Goal: Communication & Community: Answer question/provide support

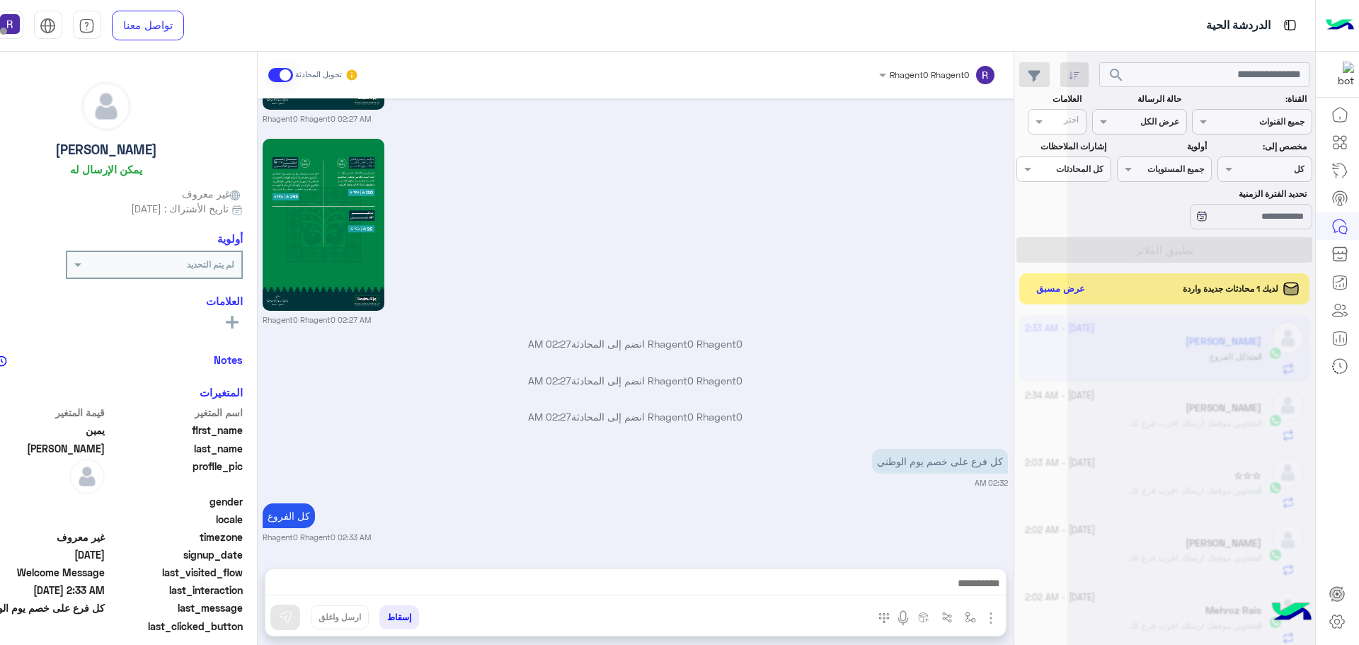
scroll to position [534, 0]
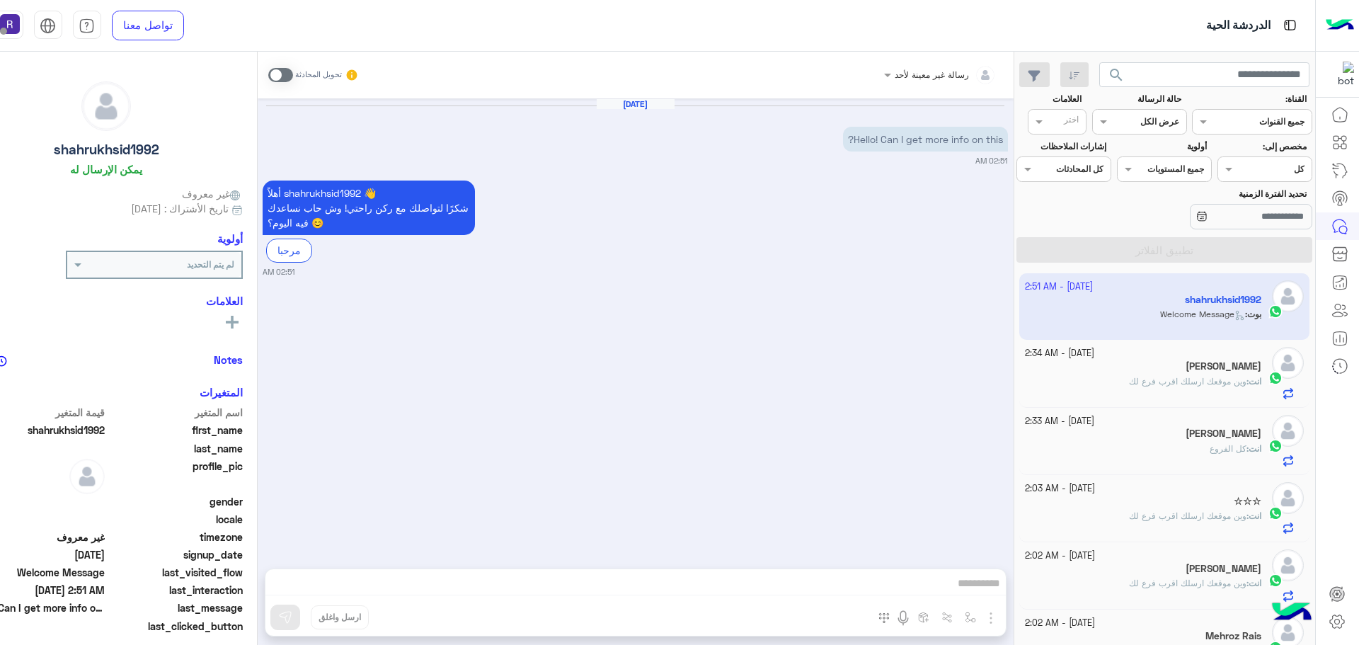
click at [1157, 382] on span "وين موقعك ارسلك اقرب فرع لك" at bounding box center [1187, 381] width 117 height 11
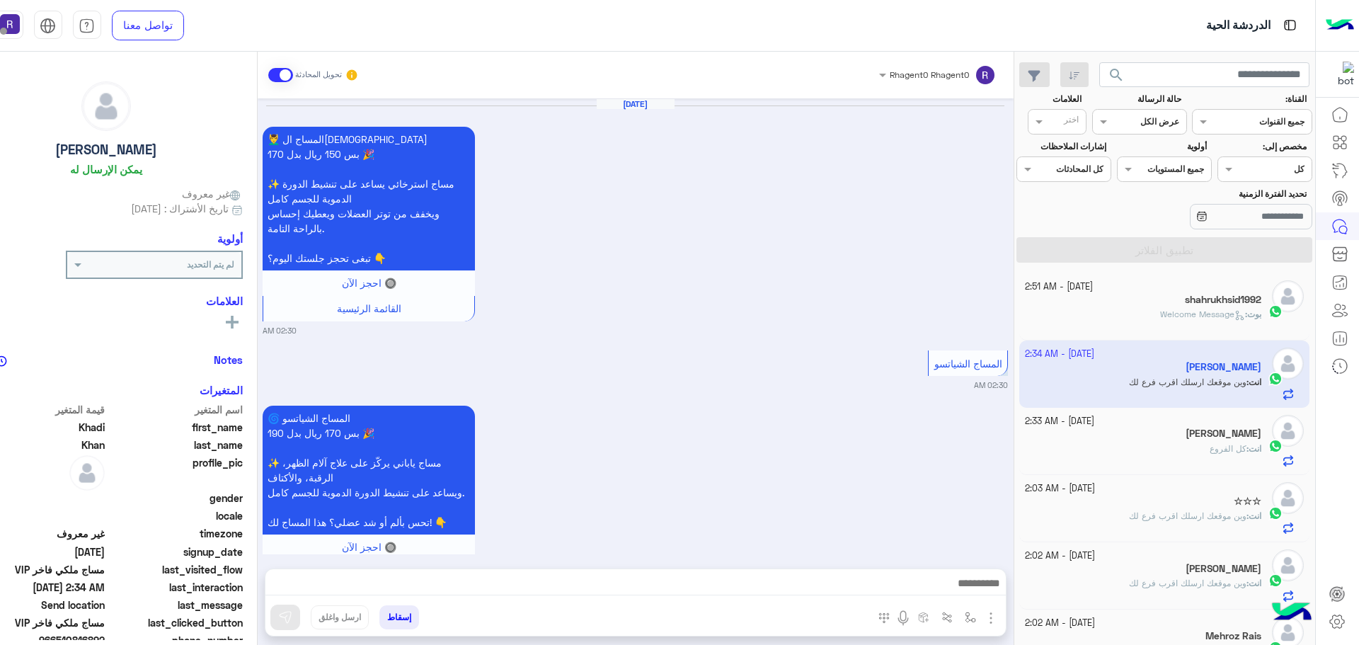
scroll to position [2838, 0]
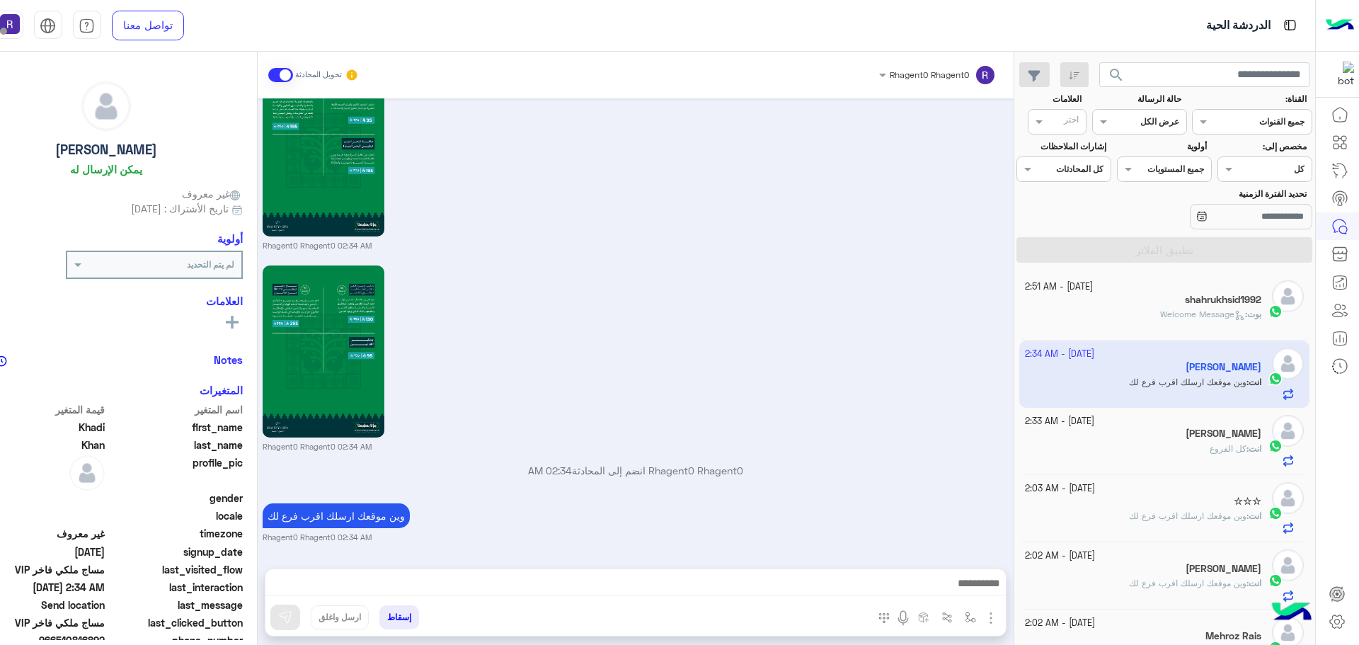
click at [1156, 449] on div "انت : كل الفروع" at bounding box center [1143, 454] width 236 height 25
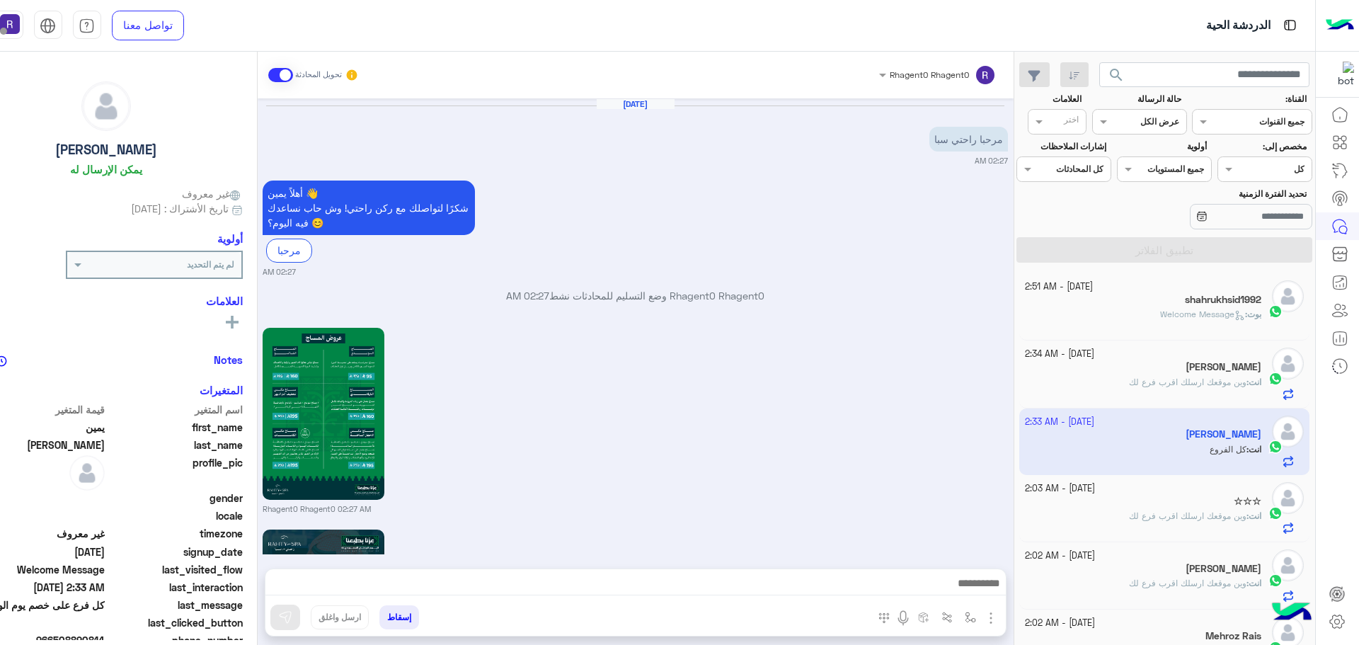
scroll to position [1598, 0]
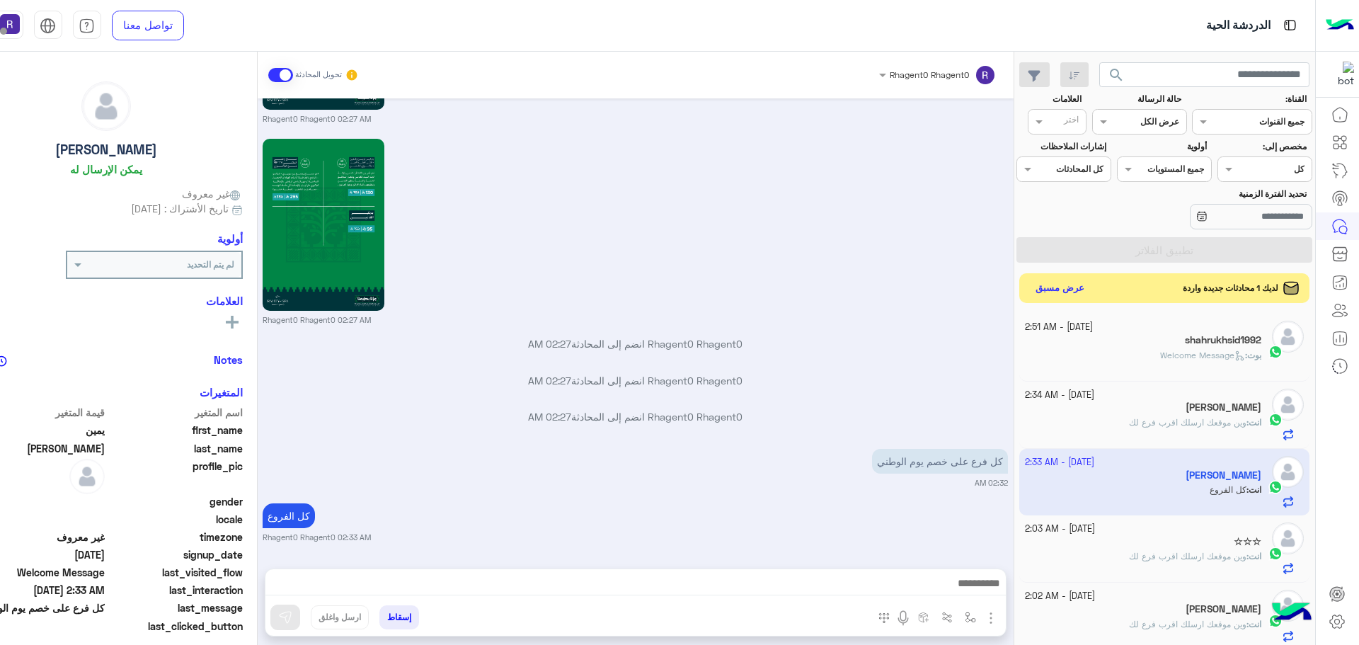
click at [1065, 289] on button "عرض مسبق" at bounding box center [1059, 288] width 59 height 19
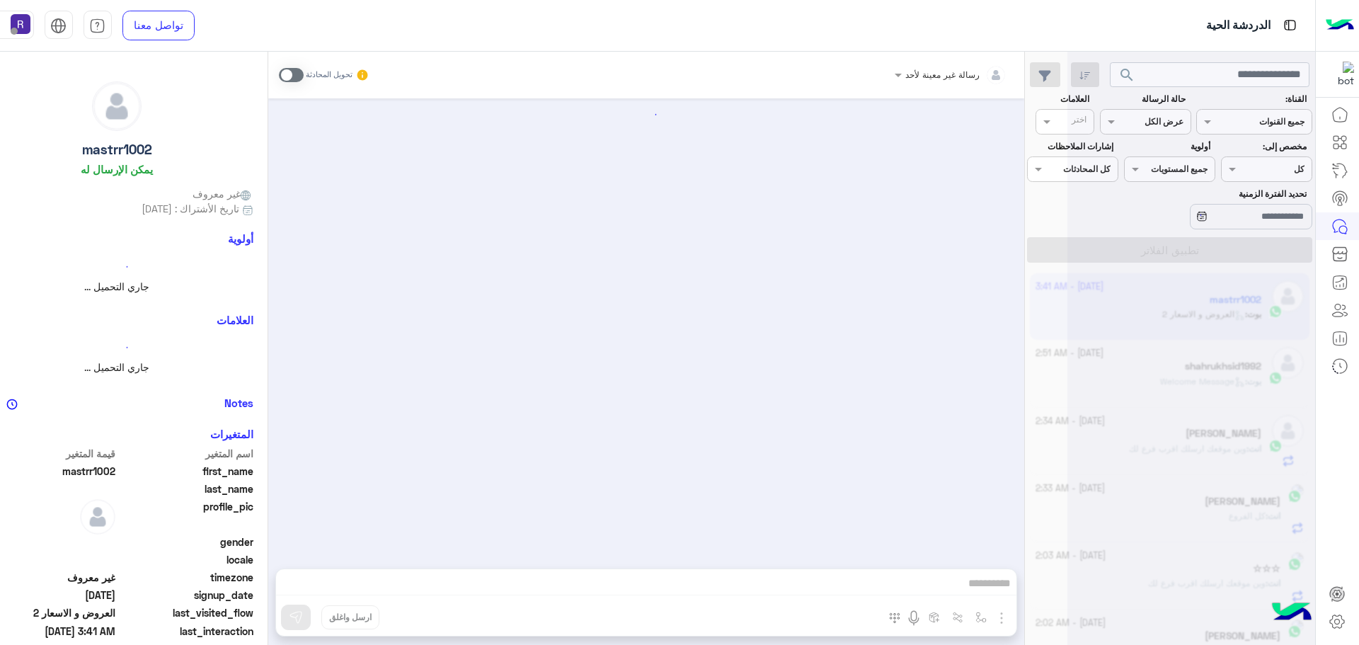
scroll to position [2092, 0]
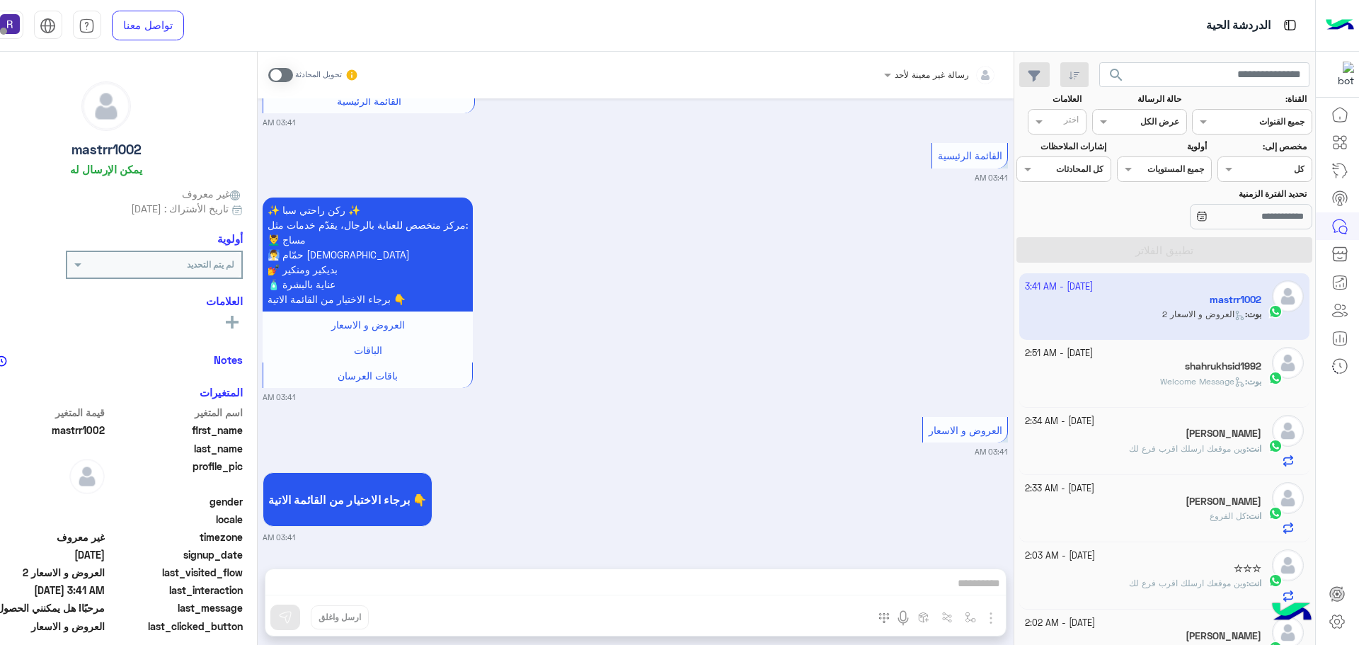
click at [1138, 384] on div "بوت : Welcome Message" at bounding box center [1143, 387] width 236 height 25
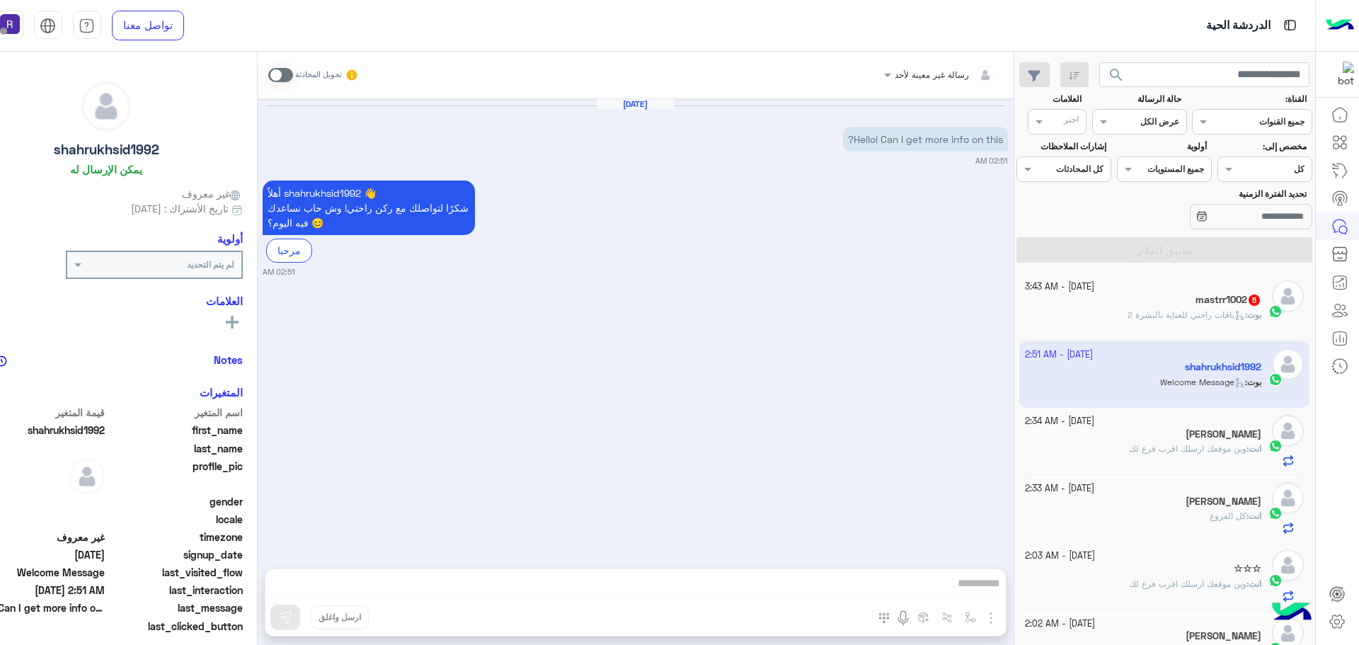
click at [1184, 311] on span "باقات راحتي للعناية بالبشرة 2" at bounding box center [1185, 314] width 117 height 11
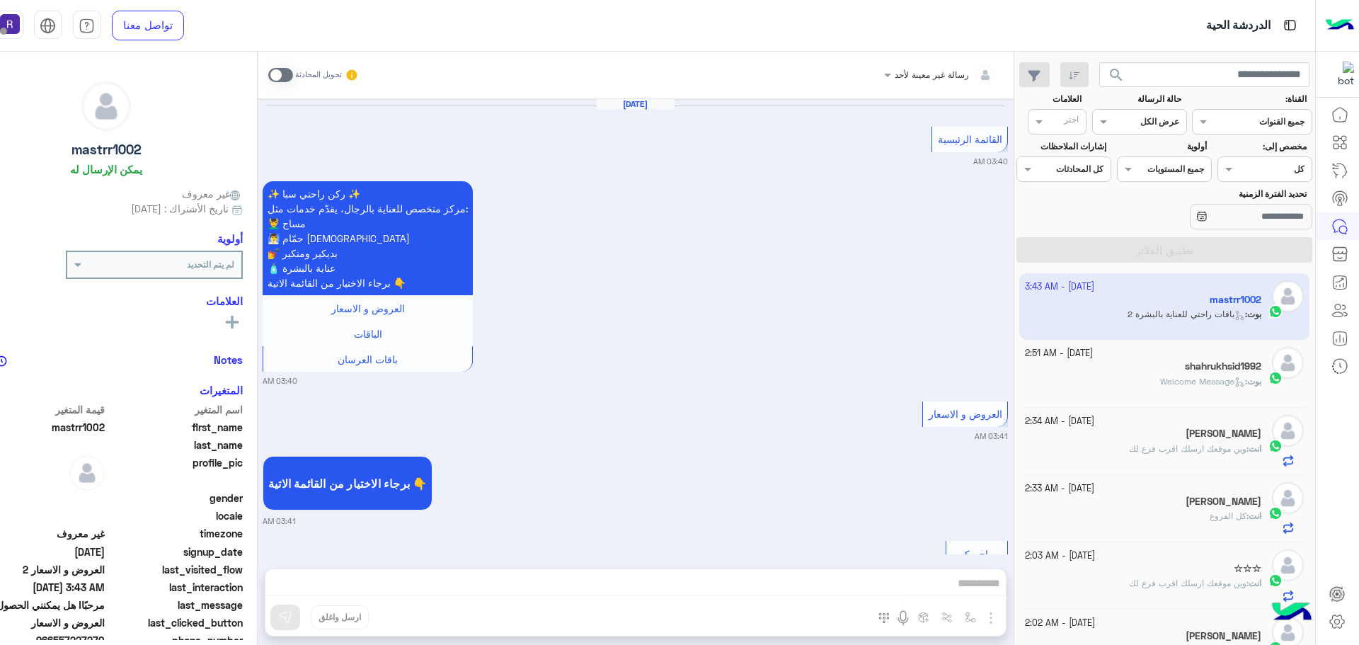
scroll to position [2431, 0]
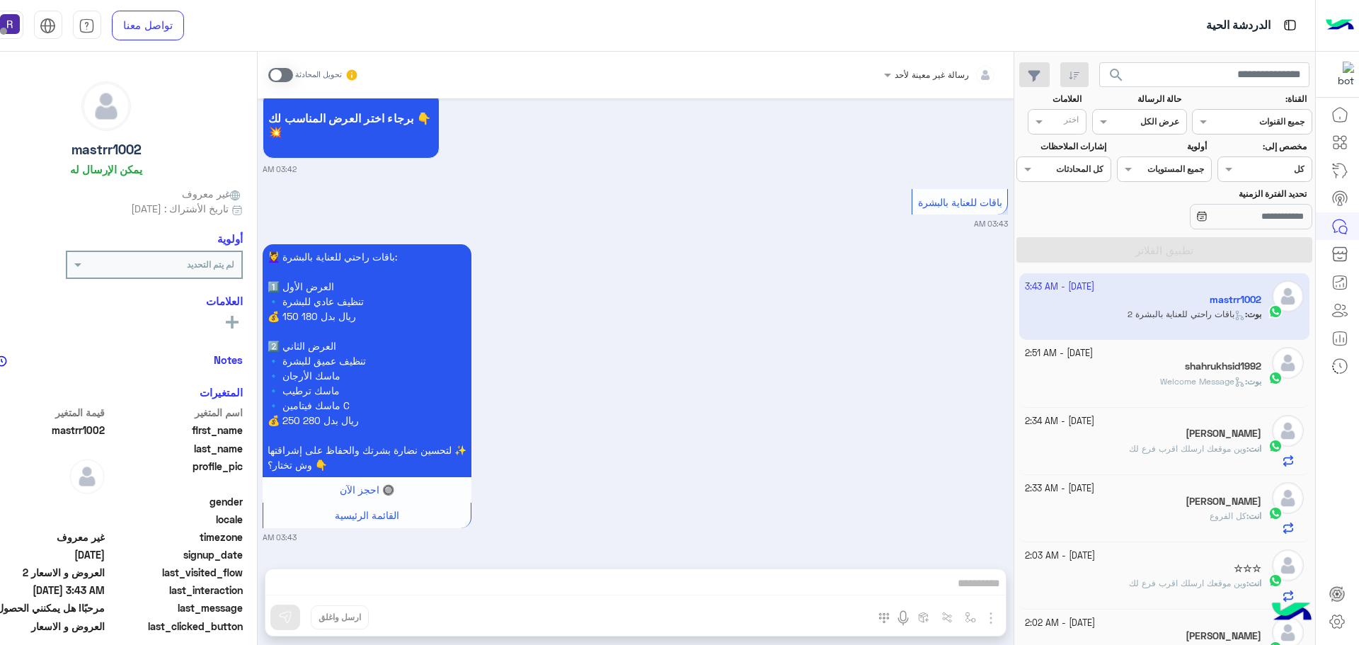
click at [289, 72] on span at bounding box center [280, 75] width 25 height 14
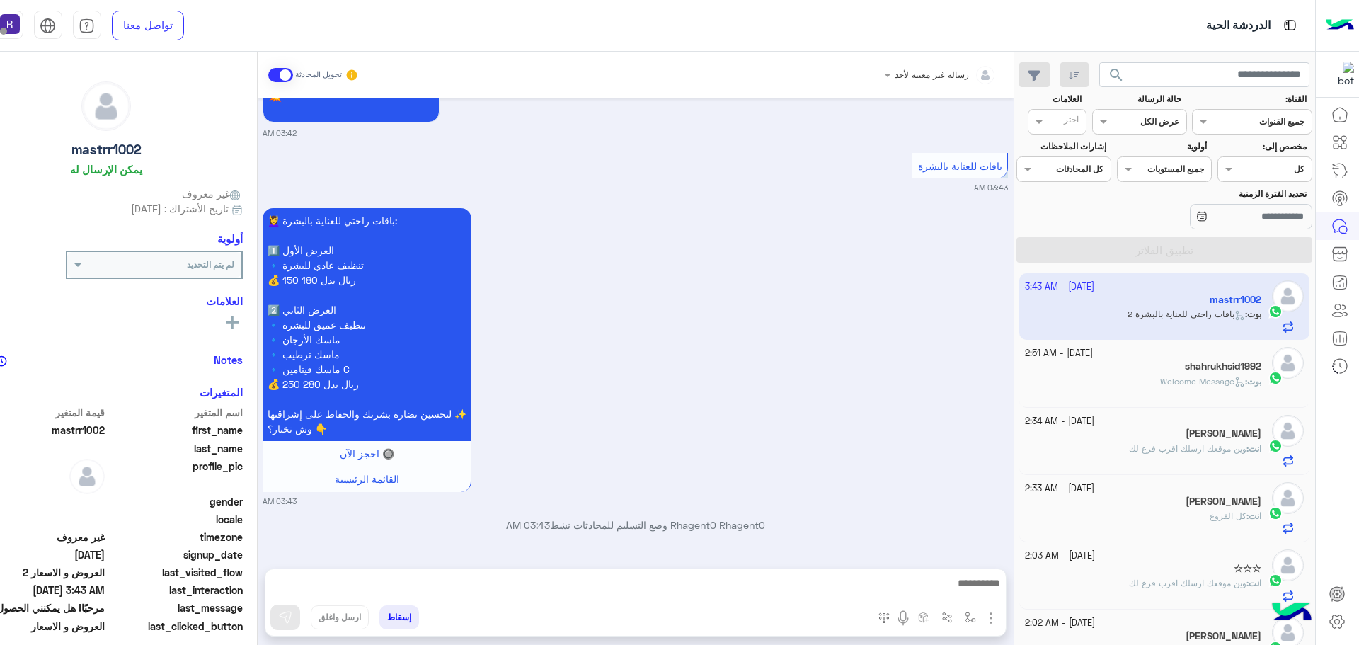
click at [990, 614] on img "button" at bounding box center [990, 617] width 17 height 17
click at [973, 594] on span "الصور" at bounding box center [963, 587] width 26 height 16
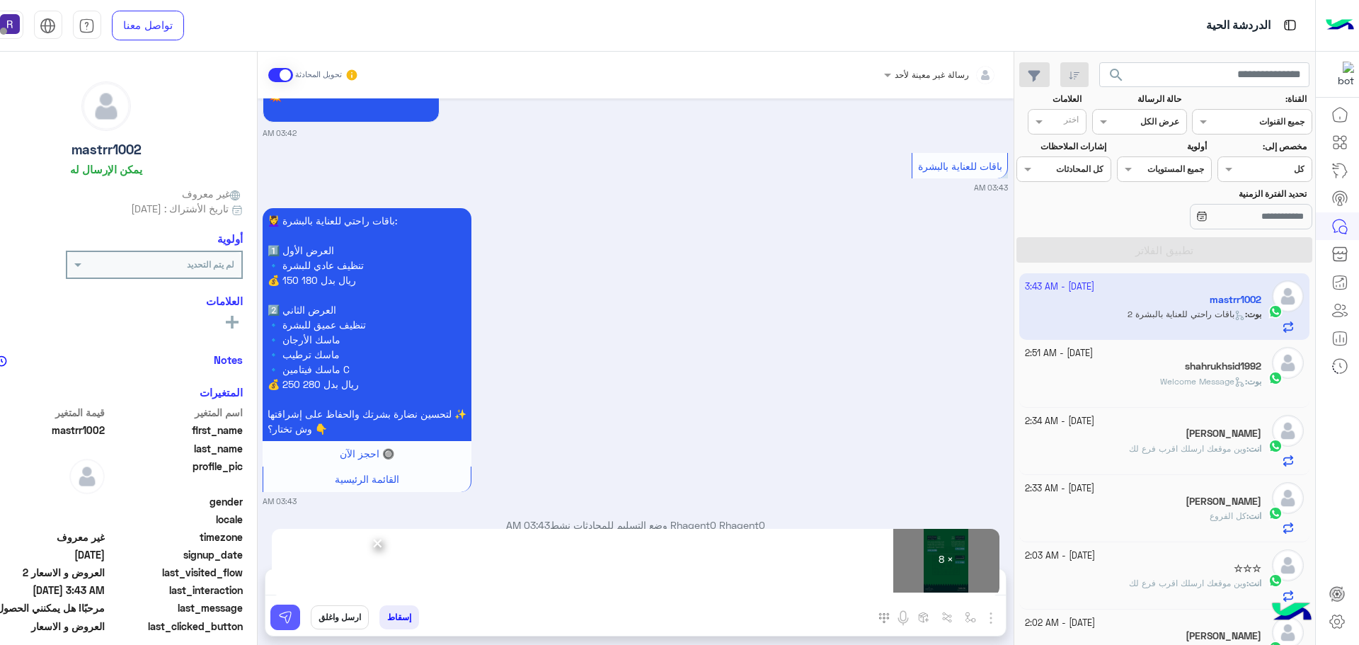
click at [291, 620] on img at bounding box center [285, 617] width 14 height 14
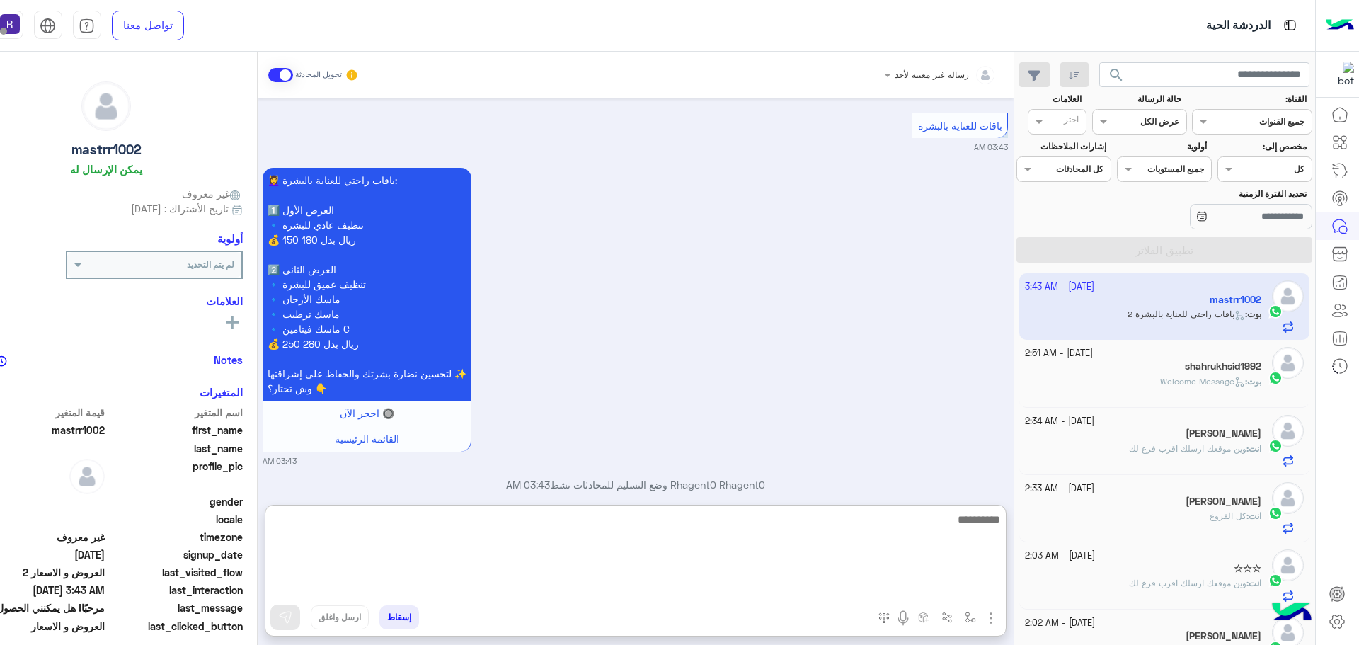
paste textarea "**********"
type textarea "**********"
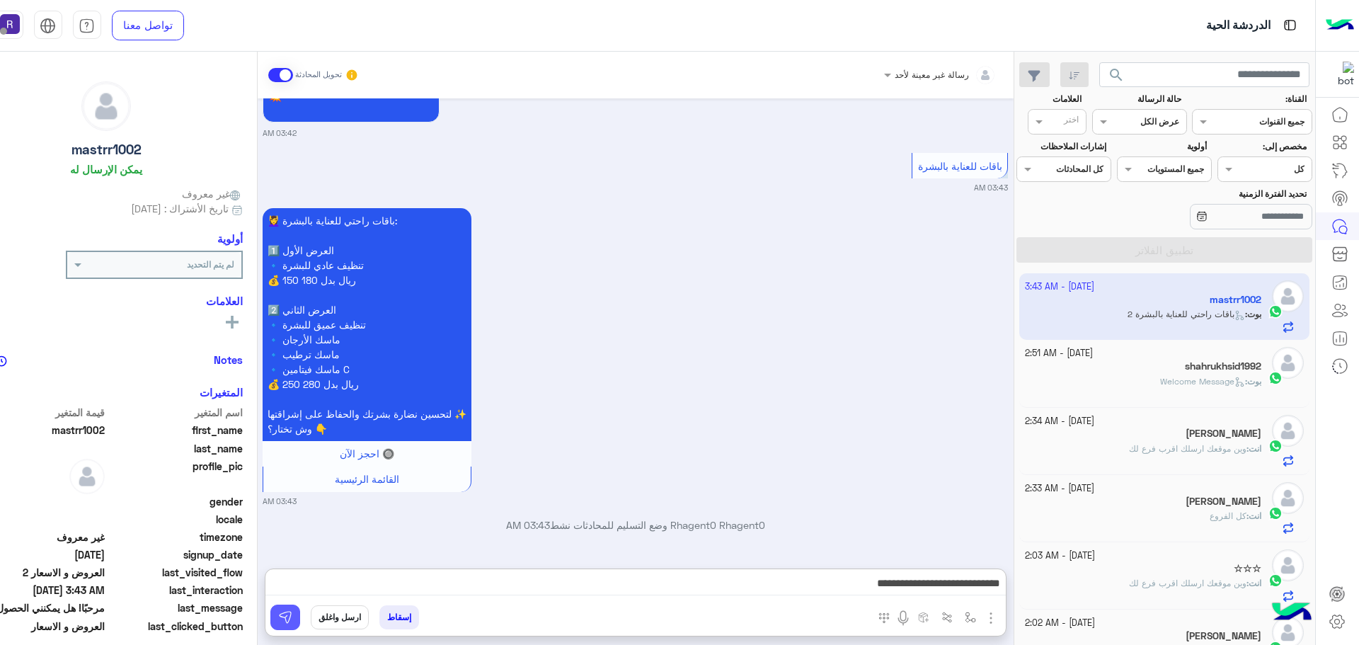
click at [279, 617] on img at bounding box center [285, 617] width 14 height 14
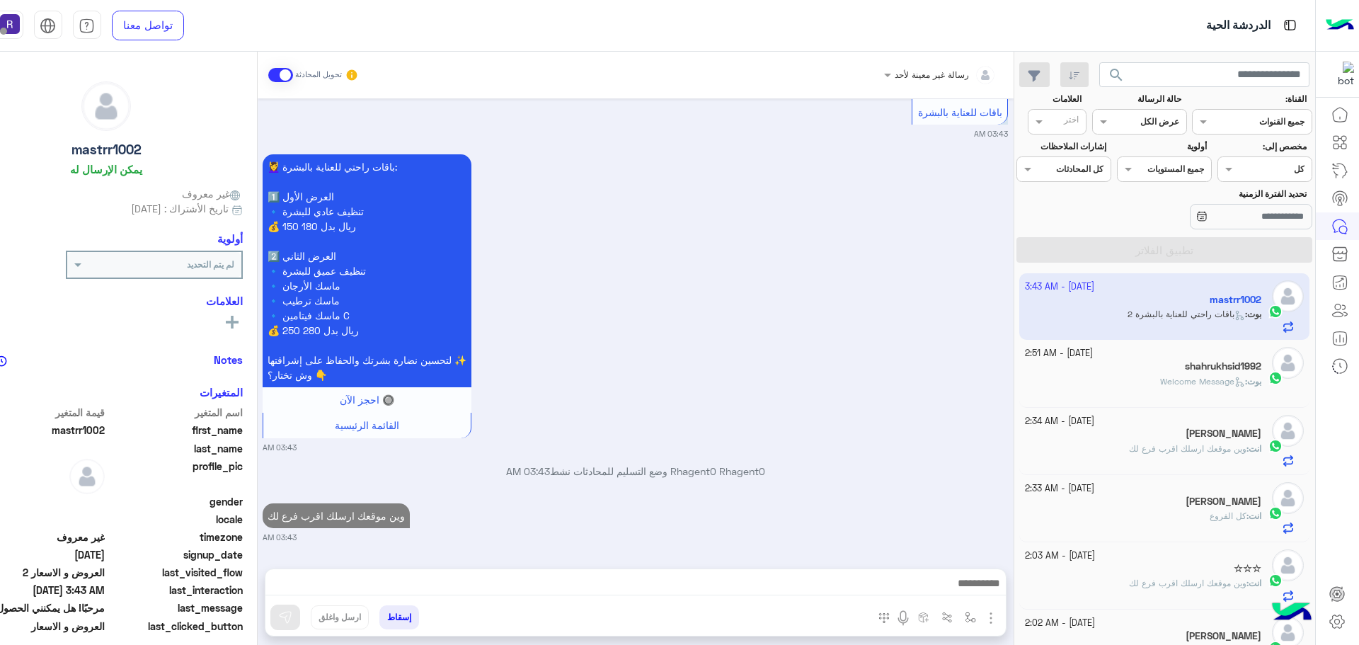
scroll to position [2521, 0]
click at [1141, 371] on div "shahrukhsid1992" at bounding box center [1143, 367] width 236 height 15
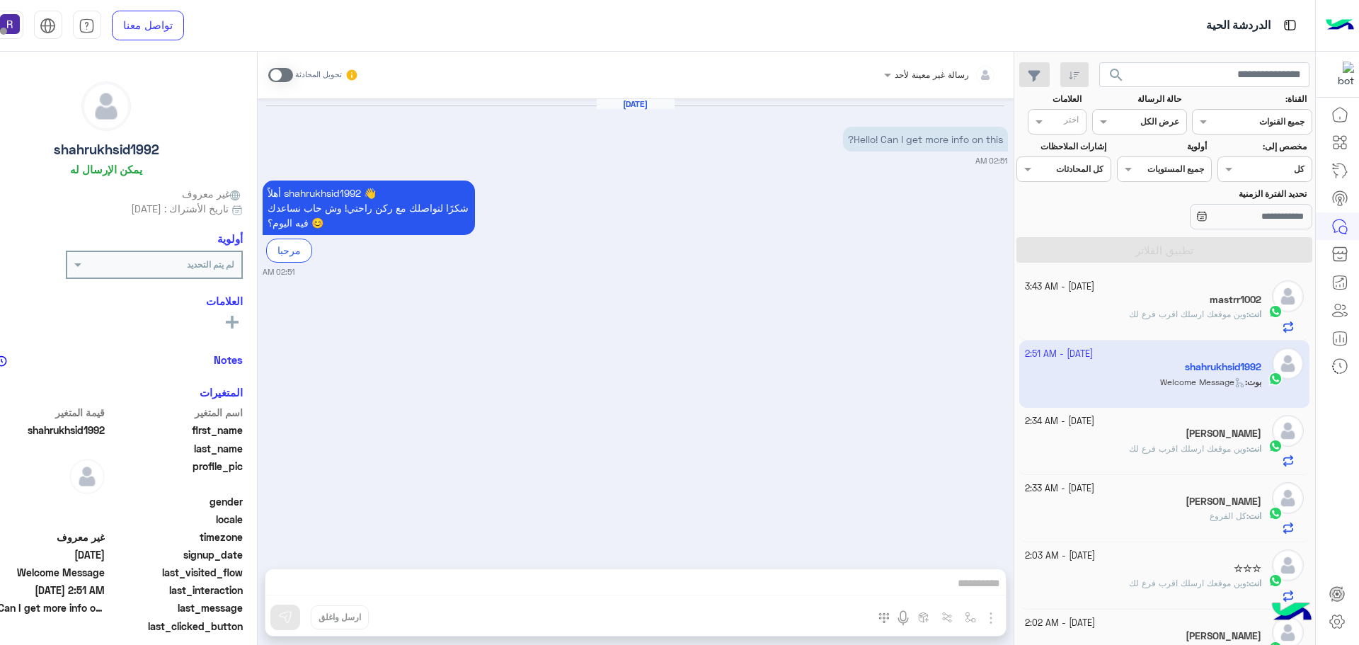
click at [1224, 312] on span "وين موقعك ارسلك اقرب فرع لك" at bounding box center [1187, 314] width 117 height 11
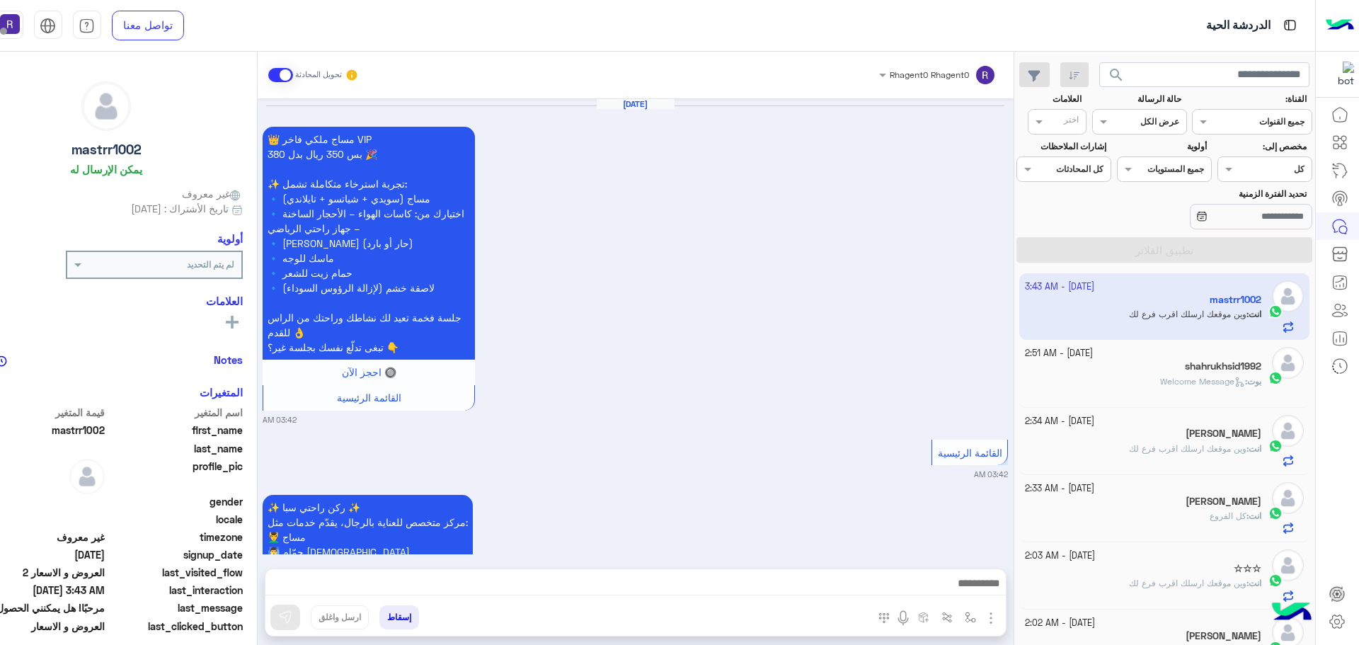
scroll to position [2919, 0]
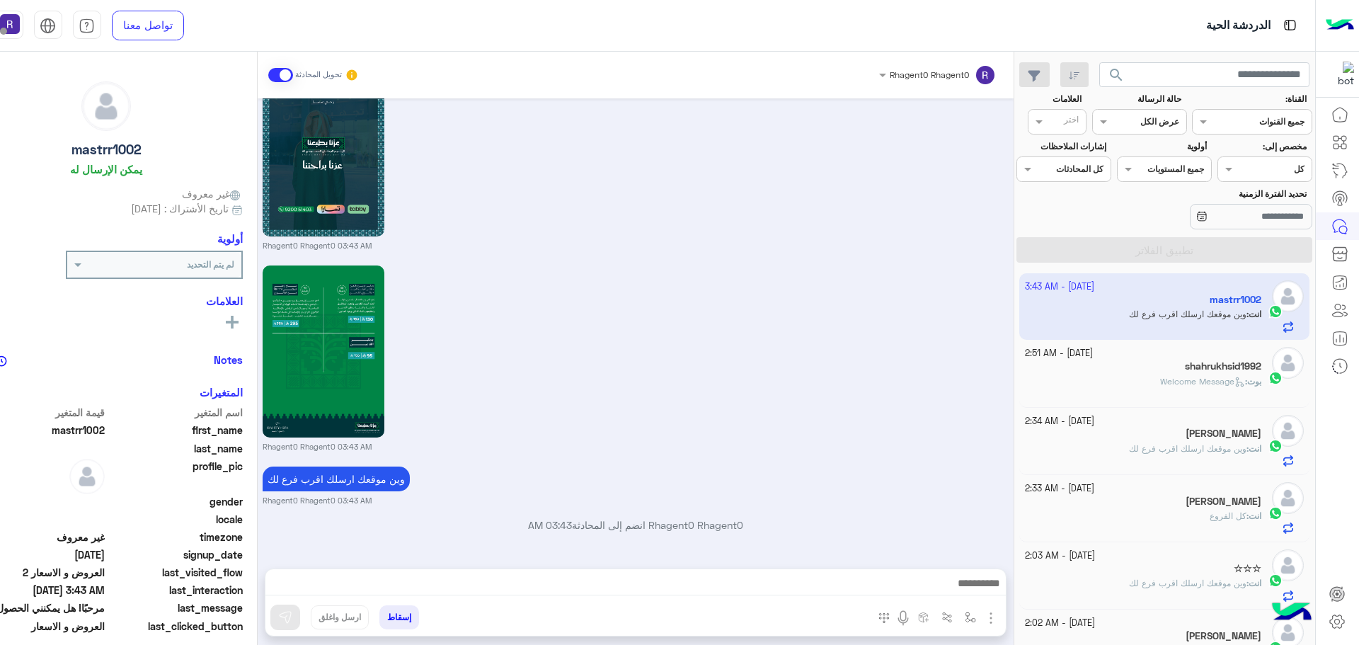
click at [1186, 374] on div "shahrukhsid1992" at bounding box center [1143, 367] width 236 height 15
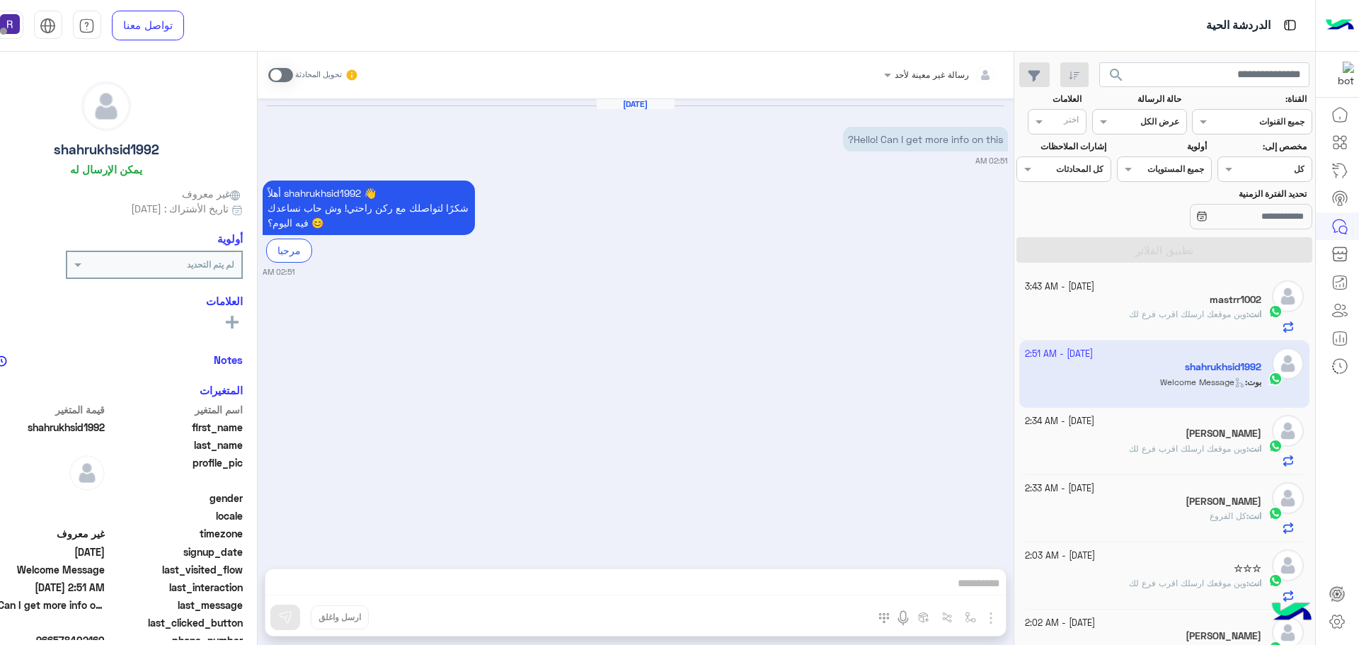
click at [1233, 305] on h5 "mastrr1002" at bounding box center [1235, 300] width 52 height 12
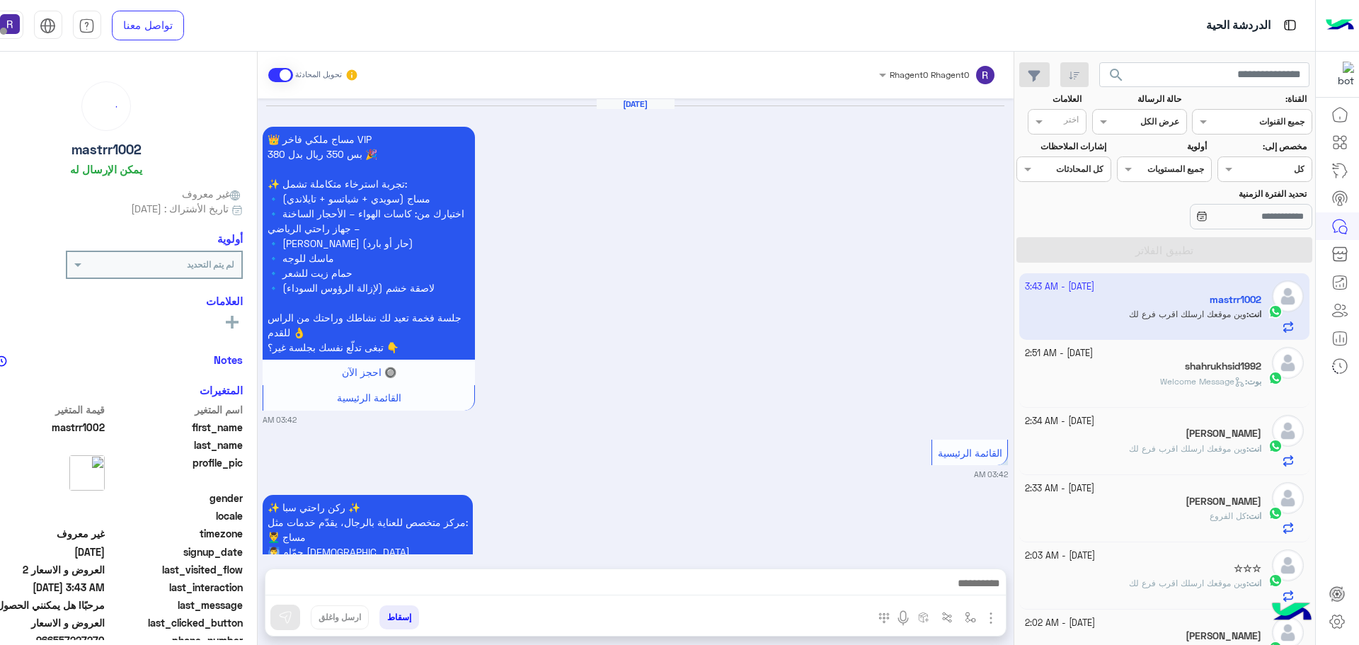
scroll to position [2919, 0]
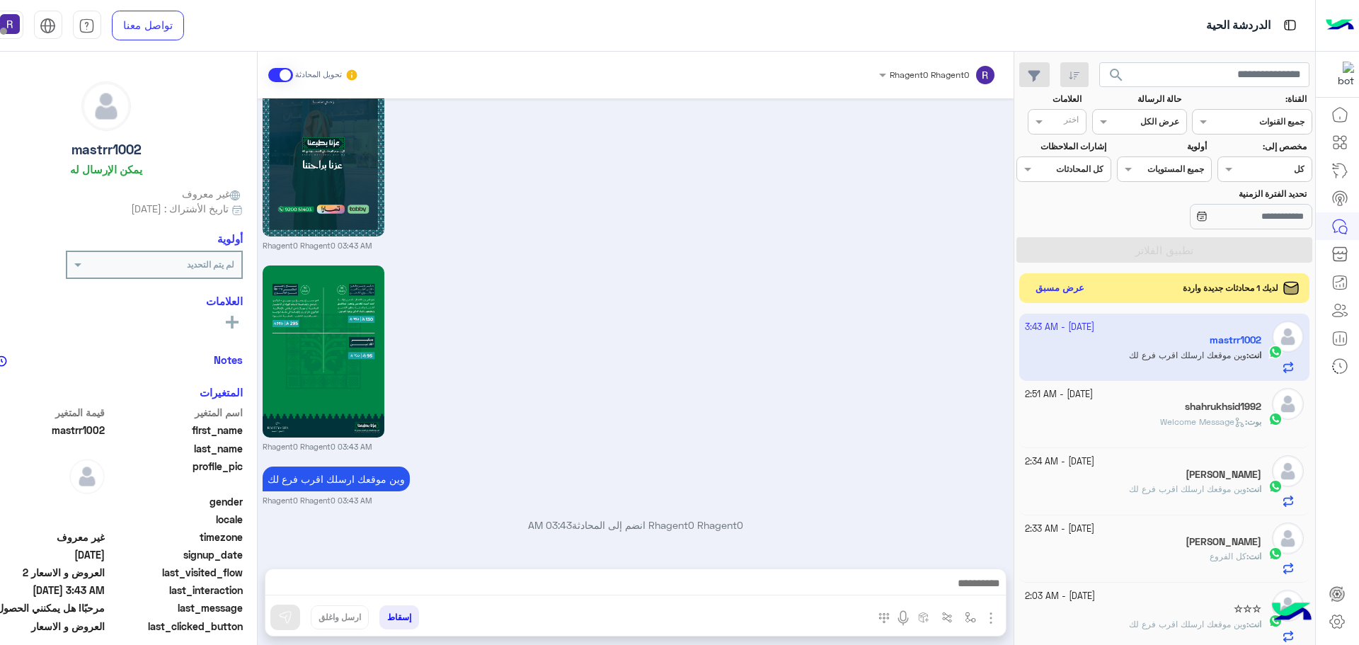
click at [1069, 286] on button "عرض مسبق" at bounding box center [1059, 288] width 59 height 19
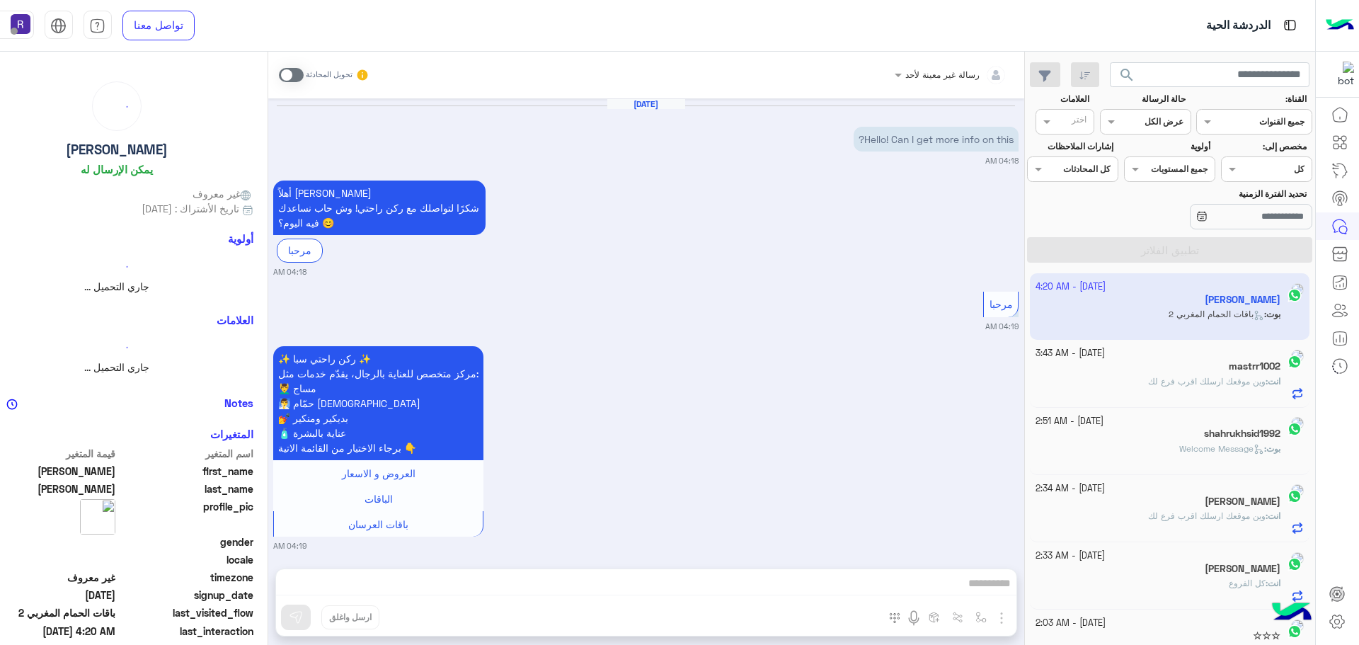
scroll to position [1098, 0]
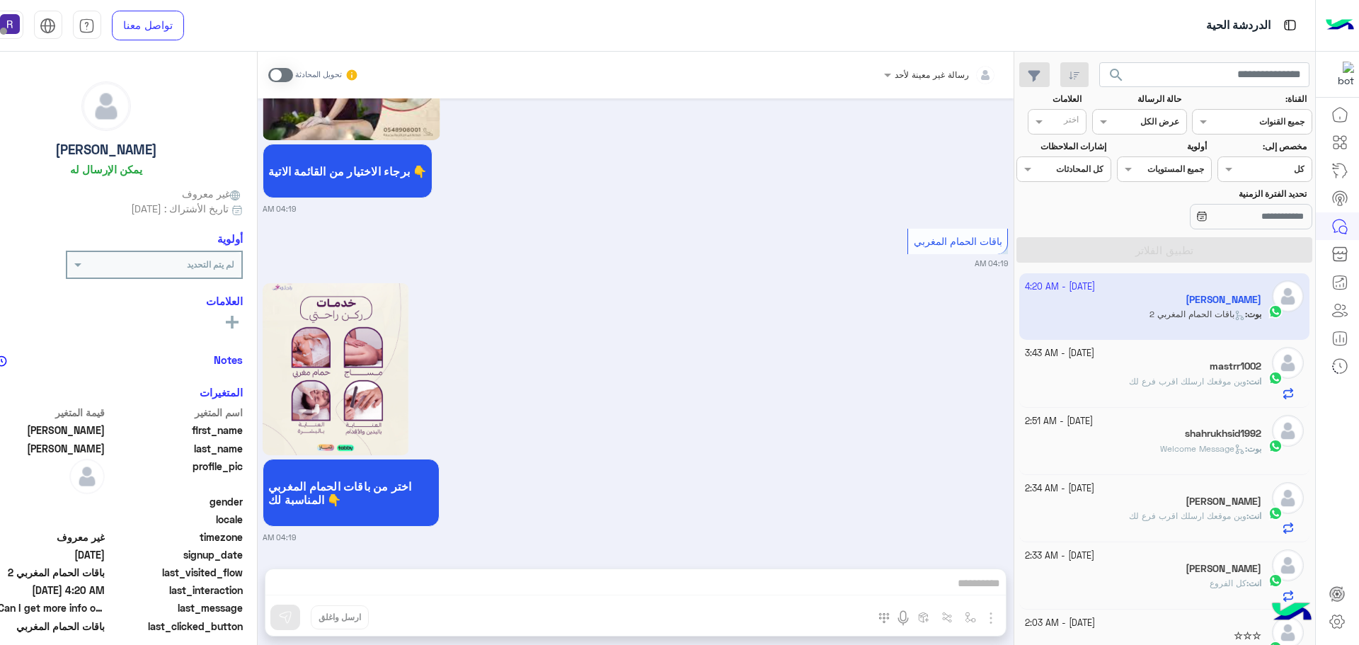
click at [283, 72] on span at bounding box center [280, 75] width 25 height 14
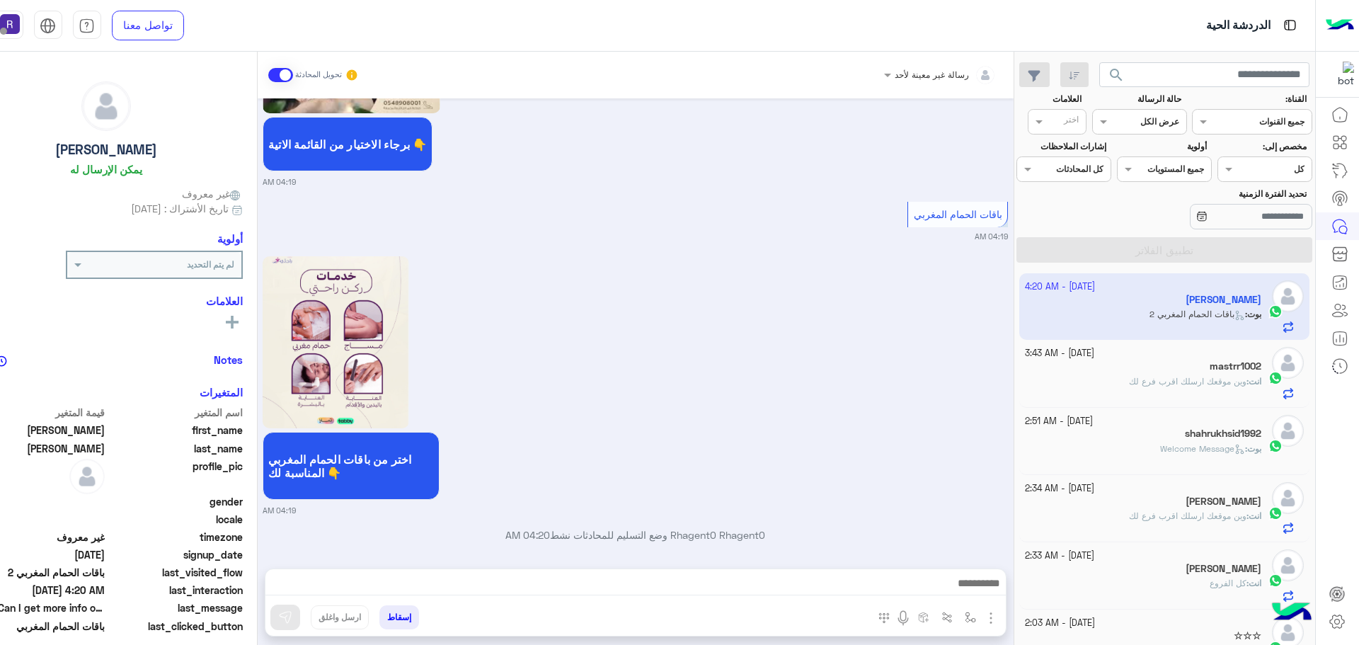
scroll to position [1134, 0]
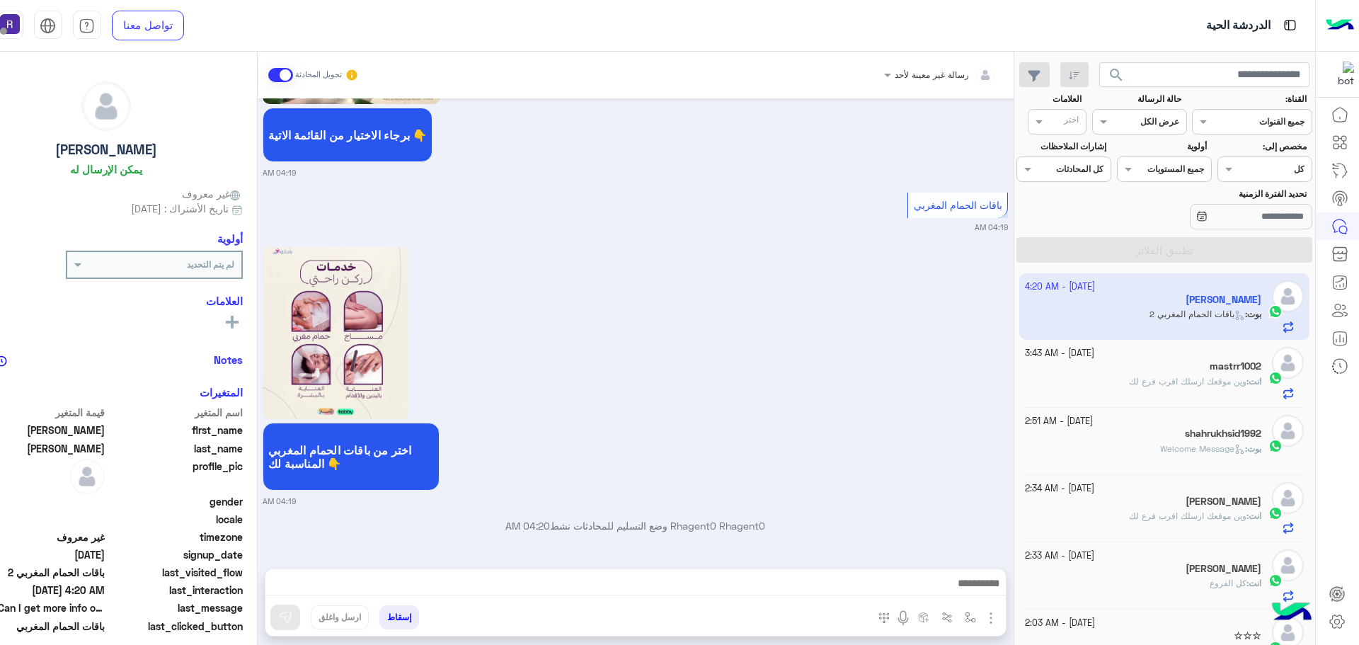
click at [992, 619] on img "button" at bounding box center [990, 617] width 17 height 17
click at [946, 581] on button "الصور" at bounding box center [969, 586] width 60 height 28
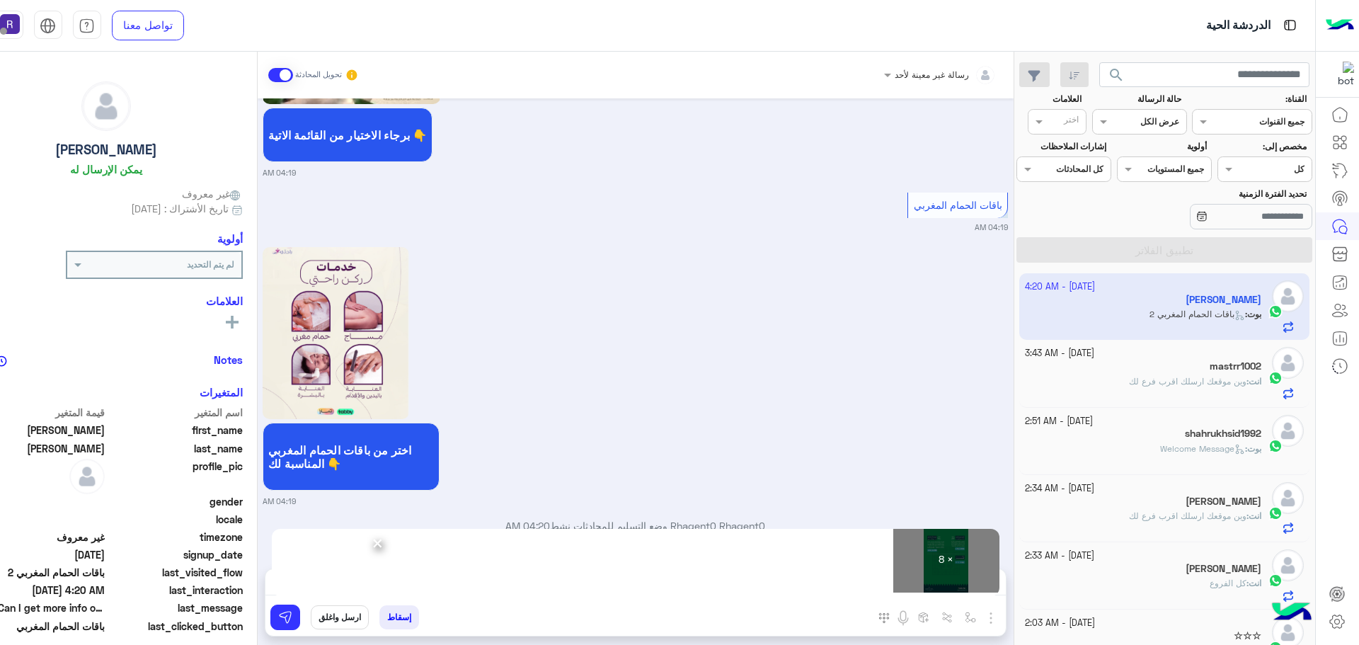
scroll to position [1190, 0]
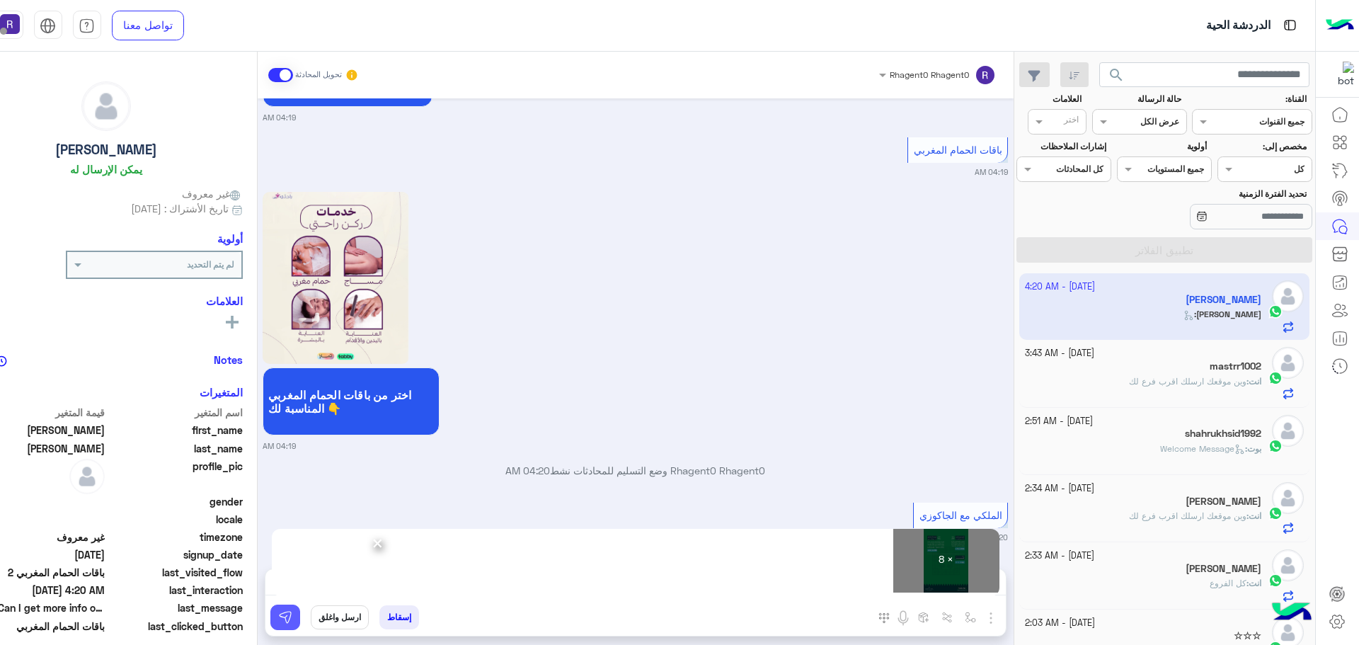
click at [294, 618] on button at bounding box center [285, 616] width 30 height 25
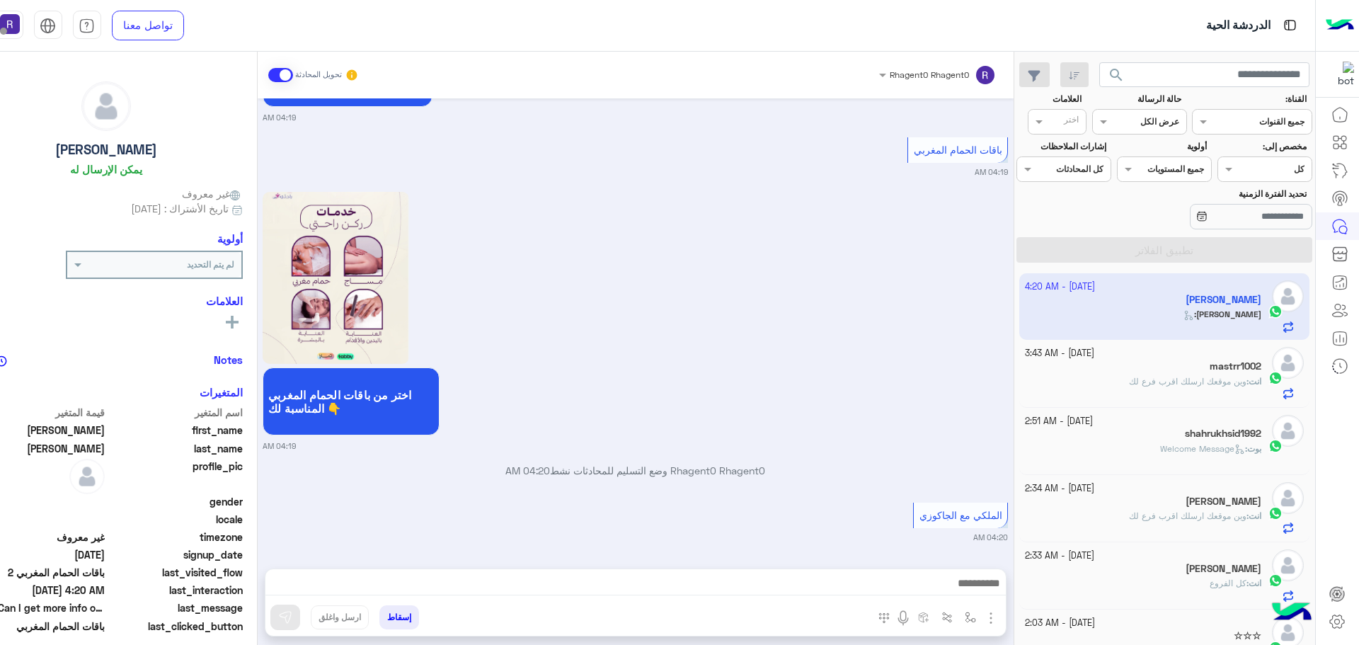
click at [1234, 444] on icon at bounding box center [1239, 449] width 11 height 11
